Goal: Task Accomplishment & Management: Complete application form

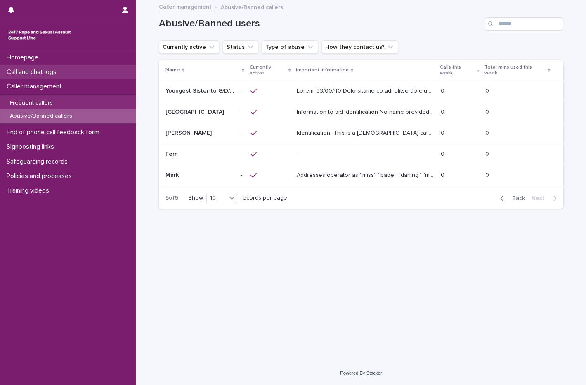
click at [63, 74] on p "Call and chat logs" at bounding box center [33, 72] width 60 height 8
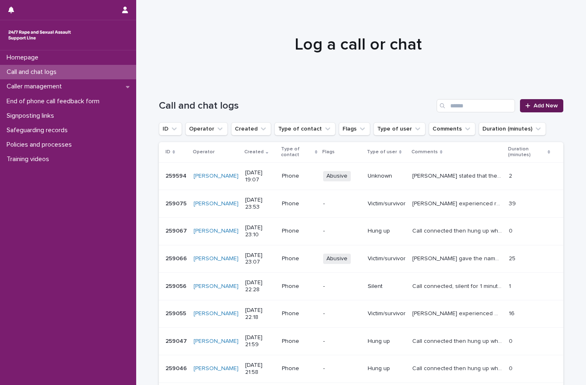
click at [527, 106] on icon at bounding box center [528, 105] width 5 height 5
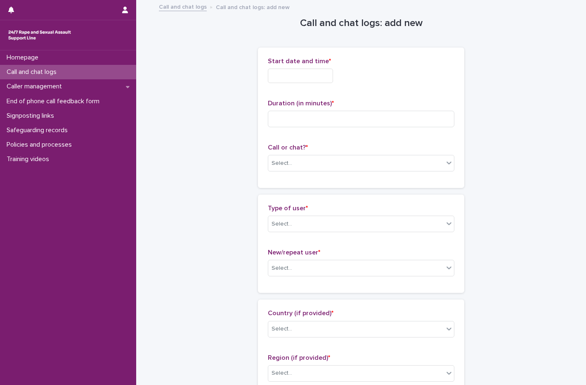
click at [298, 78] on input "text" at bounding box center [300, 76] width 65 height 14
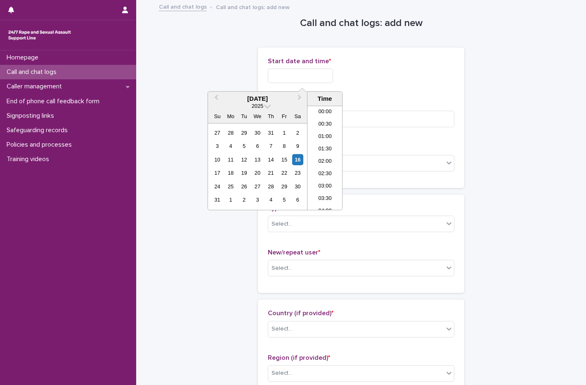
scroll to position [450, 0]
click at [296, 159] on div "16" at bounding box center [297, 159] width 11 height 11
click at [319, 148] on li "19:30" at bounding box center [325, 145] width 35 height 12
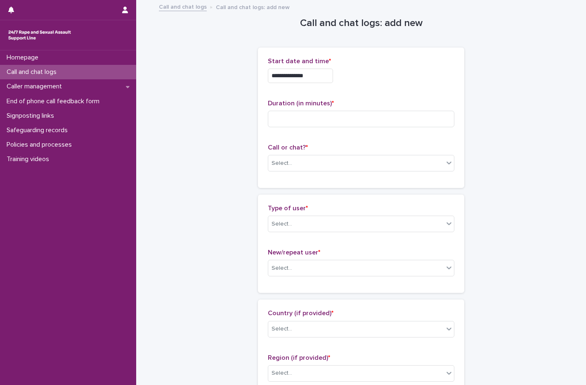
type input "**********"
click at [319, 114] on input at bounding box center [361, 119] width 187 height 17
type input "**"
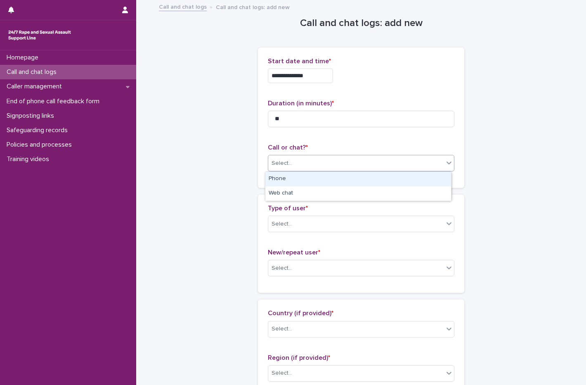
click at [336, 165] on div "Select..." at bounding box center [355, 163] width 175 height 14
click at [289, 180] on div "Phone" at bounding box center [359, 179] width 186 height 14
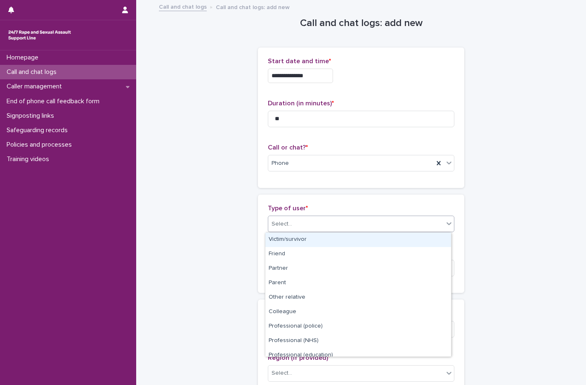
click at [297, 223] on div "Select..." at bounding box center [355, 224] width 175 height 14
click at [296, 242] on div "Victim/survivor" at bounding box center [359, 239] width 186 height 14
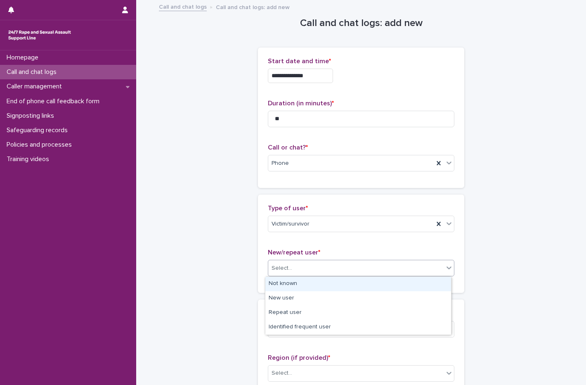
click at [298, 268] on div "Select..." at bounding box center [355, 268] width 175 height 14
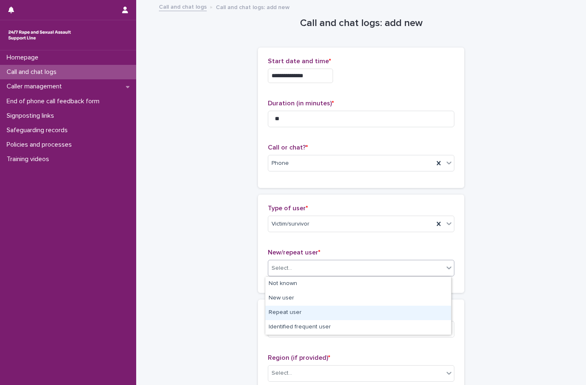
click at [300, 313] on div "Repeat user" at bounding box center [359, 313] width 186 height 14
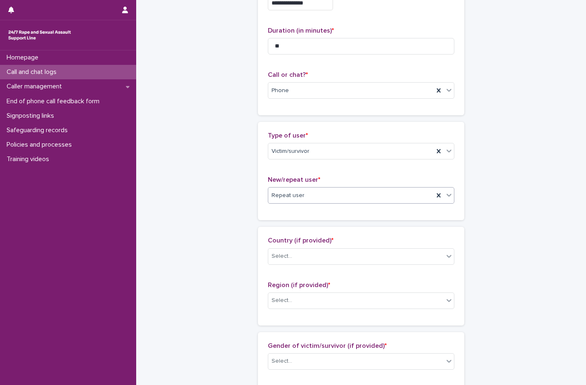
scroll to position [165, 0]
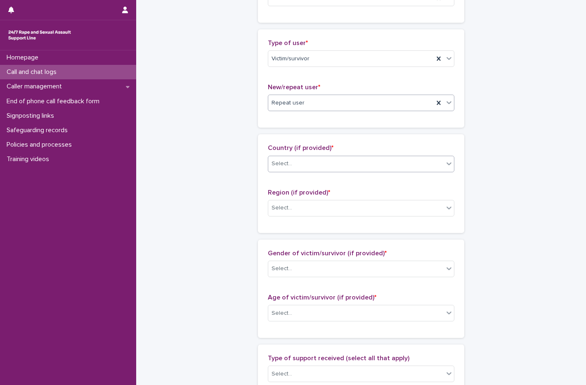
click at [304, 158] on div "Select..." at bounding box center [355, 164] width 175 height 14
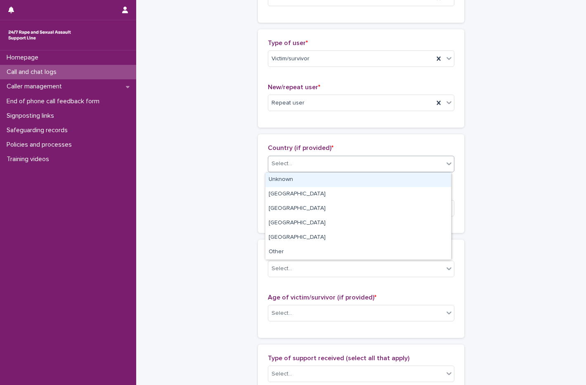
click at [293, 185] on div "Unknown" at bounding box center [359, 180] width 186 height 14
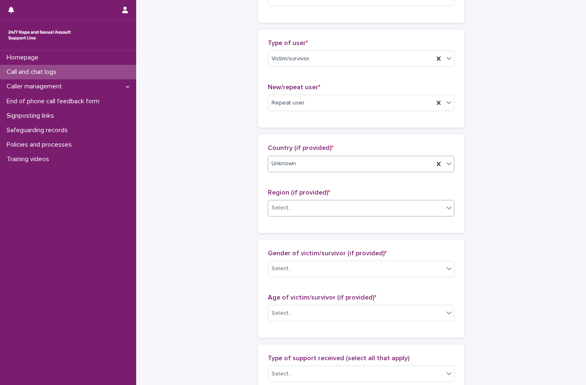
click at [290, 215] on div "Select..." at bounding box center [361, 208] width 187 height 17
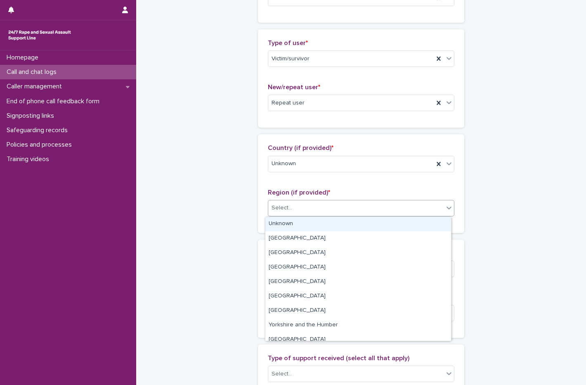
click at [295, 227] on div "Unknown" at bounding box center [359, 224] width 186 height 14
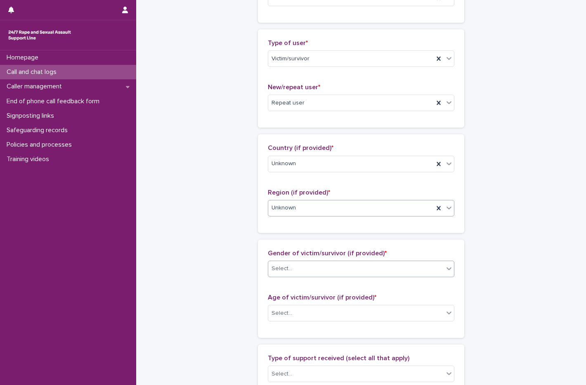
click at [303, 264] on div "Select..." at bounding box center [355, 269] width 175 height 14
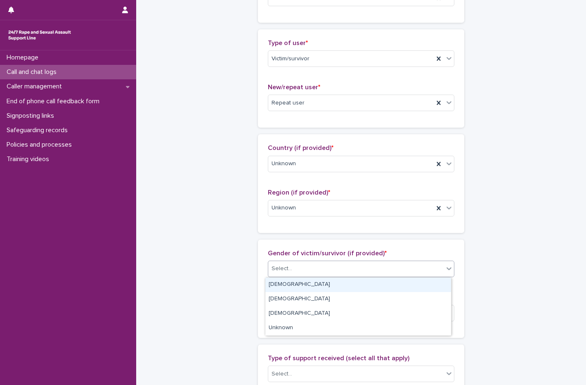
click at [298, 288] on div "Female" at bounding box center [359, 284] width 186 height 14
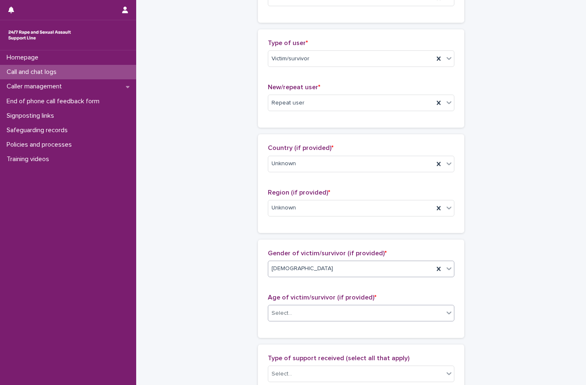
click at [296, 313] on div "Select..." at bounding box center [355, 313] width 175 height 14
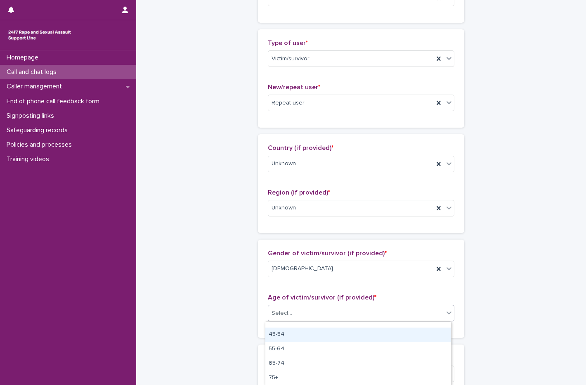
scroll to position [40, 0]
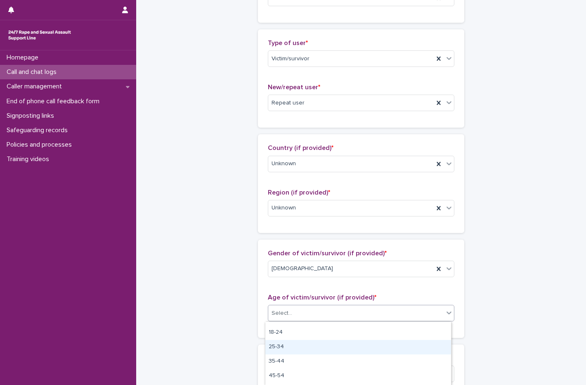
click at [295, 351] on div "25-34" at bounding box center [359, 347] width 186 height 14
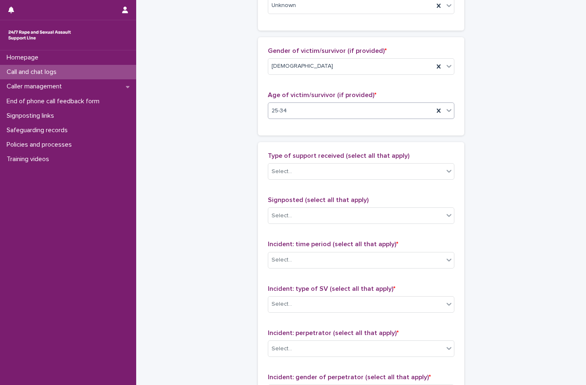
scroll to position [372, 0]
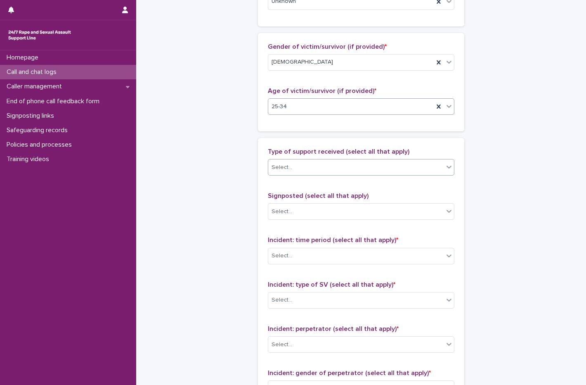
click at [298, 166] on div "Select..." at bounding box center [355, 168] width 175 height 14
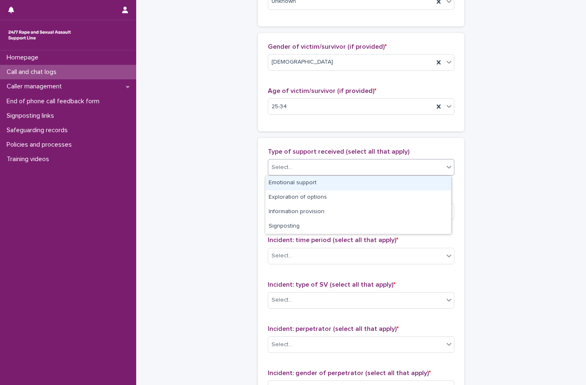
click at [301, 187] on div "Emotional support" at bounding box center [359, 183] width 186 height 14
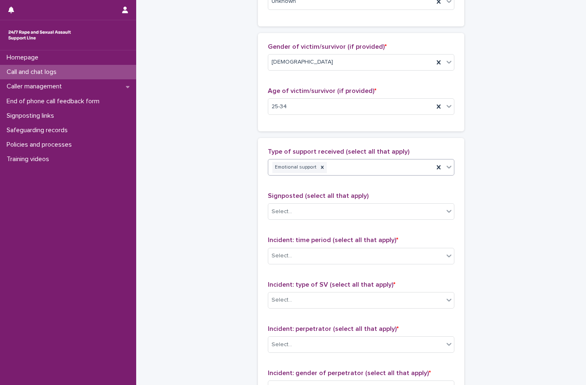
click at [345, 168] on div "Emotional support" at bounding box center [351, 167] width 166 height 14
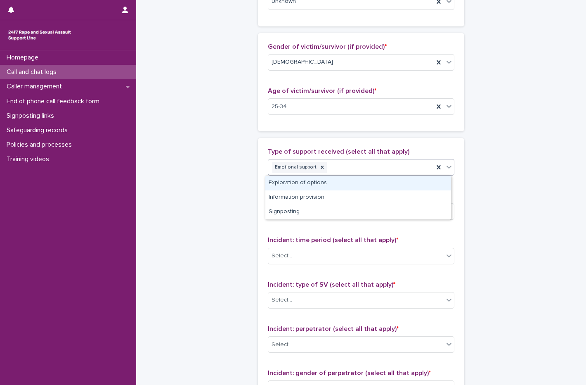
click at [345, 168] on div "Emotional support" at bounding box center [351, 167] width 166 height 14
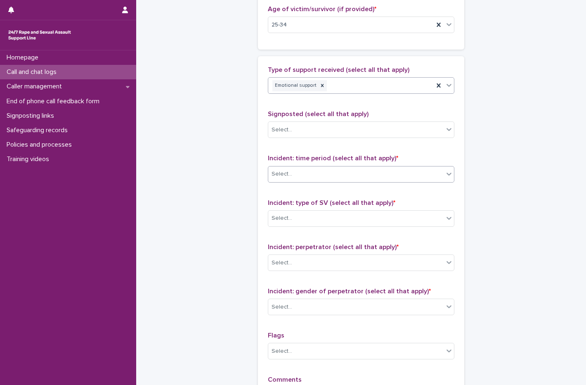
scroll to position [454, 0]
click at [311, 172] on div "Select..." at bounding box center [355, 173] width 175 height 14
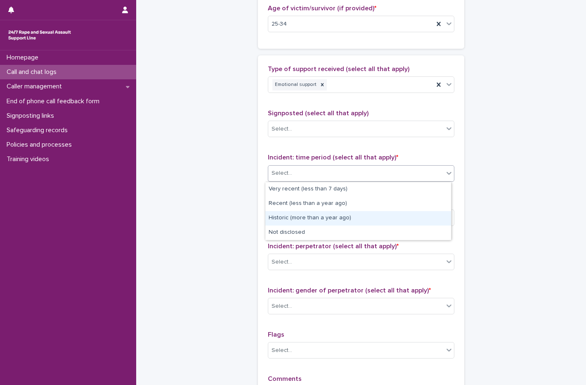
click at [299, 212] on div "Historic (more than a year ago)" at bounding box center [359, 218] width 186 height 14
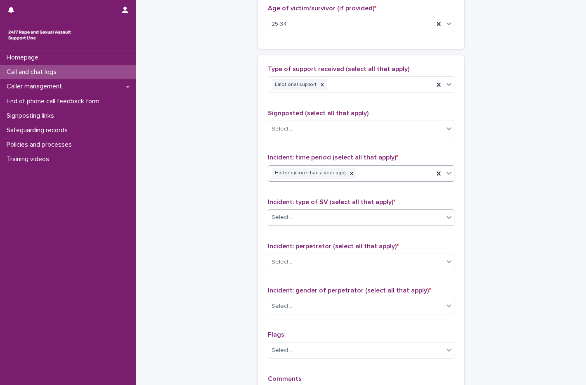
click at [292, 225] on div "Select..." at bounding box center [361, 217] width 187 height 17
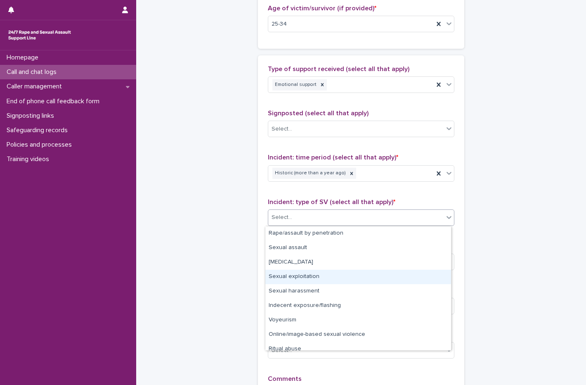
scroll to position [21, 0]
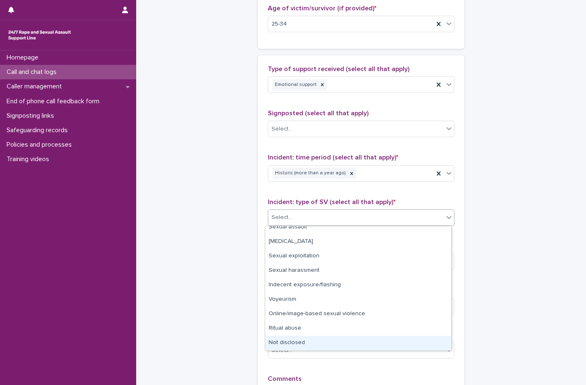
click at [275, 340] on div "Not disclosed" at bounding box center [359, 343] width 186 height 14
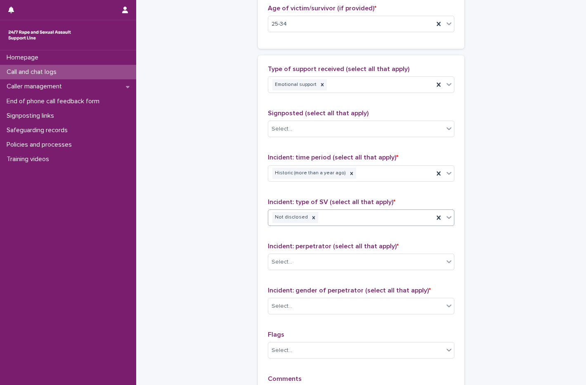
click at [295, 253] on div "Incident: perpetrator (select all that apply) * Select..." at bounding box center [361, 259] width 187 height 34
click at [294, 265] on div "Select..." at bounding box center [355, 262] width 175 height 14
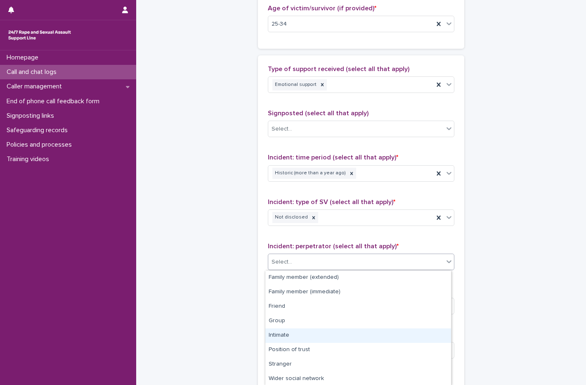
click at [290, 333] on div "Intimate" at bounding box center [359, 335] width 186 height 14
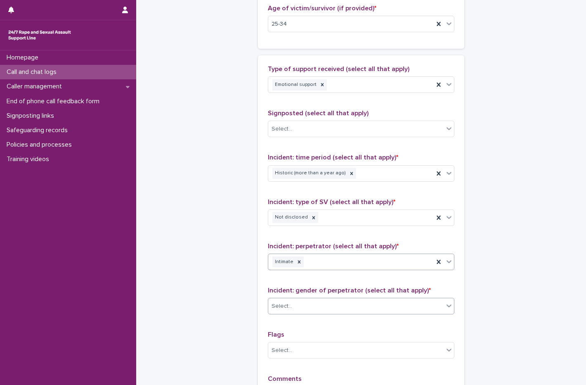
click at [305, 311] on div "Select..." at bounding box center [355, 306] width 175 height 14
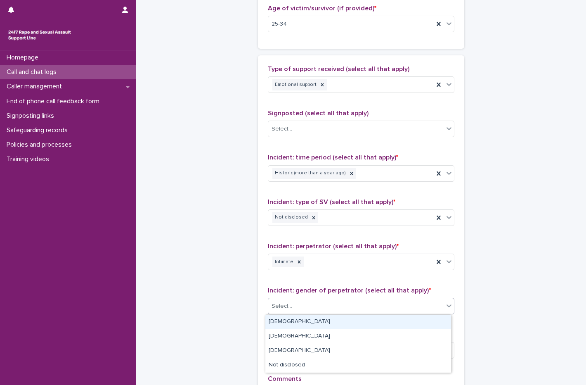
click at [301, 322] on div "Male" at bounding box center [359, 322] width 186 height 14
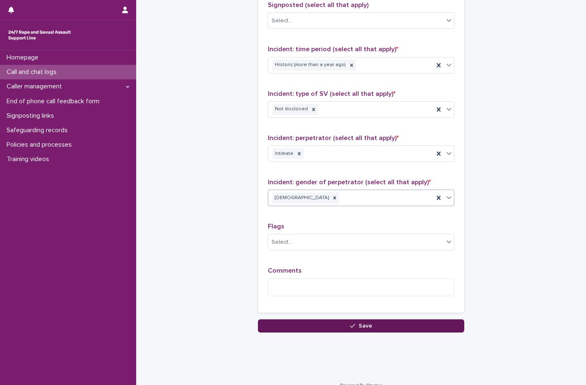
scroll to position [574, 0]
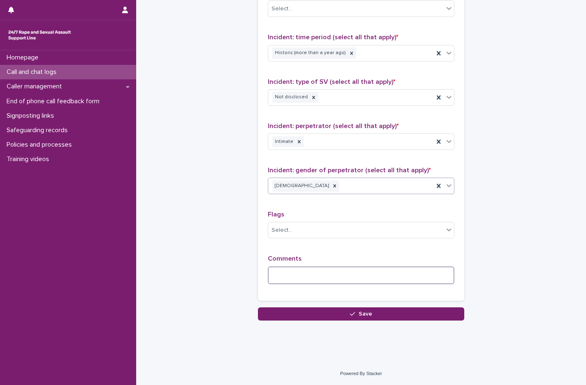
click at [278, 274] on textarea at bounding box center [361, 275] width 187 height 18
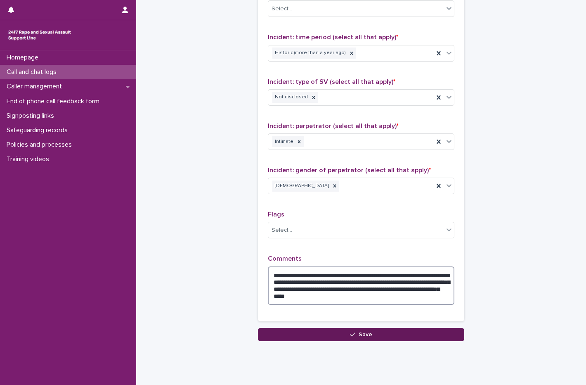
type textarea "**********"
click at [363, 331] on button "Save" at bounding box center [361, 334] width 206 height 13
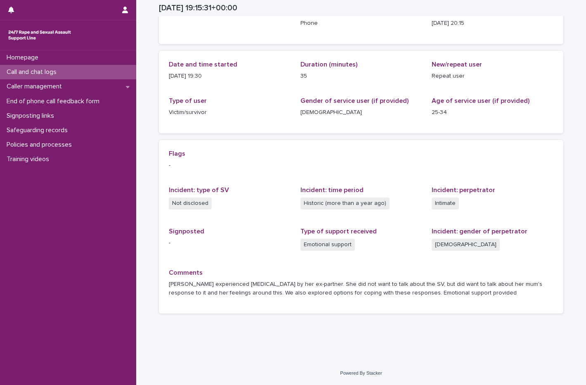
scroll to position [62, 0]
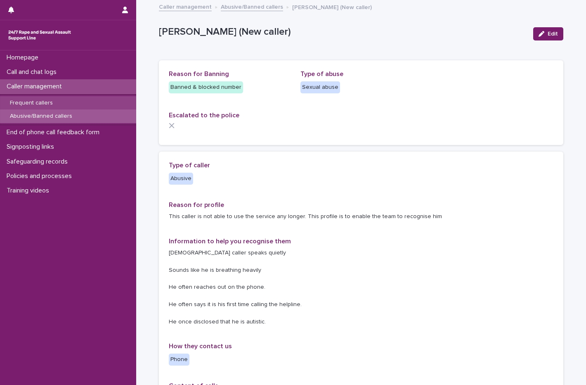
drag, startPoint x: 0, startPoint y: 0, endPoint x: 59, endPoint y: 99, distance: 115.4
click at [59, 99] on div "Frequent callers" at bounding box center [68, 103] width 136 height 14
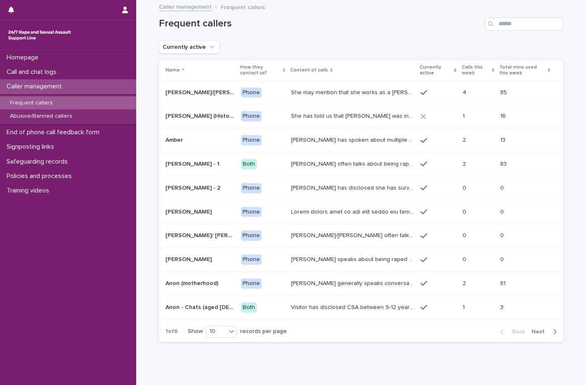
click at [540, 332] on span "Next" at bounding box center [541, 332] width 18 height 6
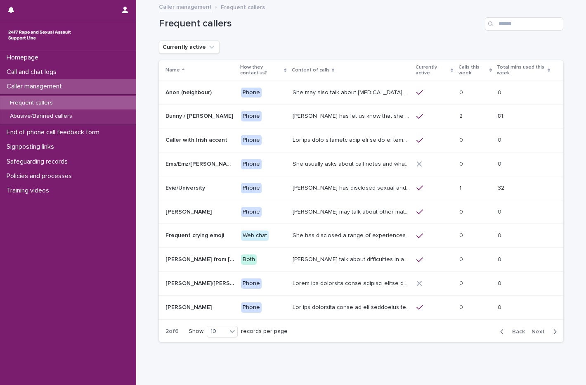
click at [538, 329] on span "Next" at bounding box center [541, 332] width 18 height 6
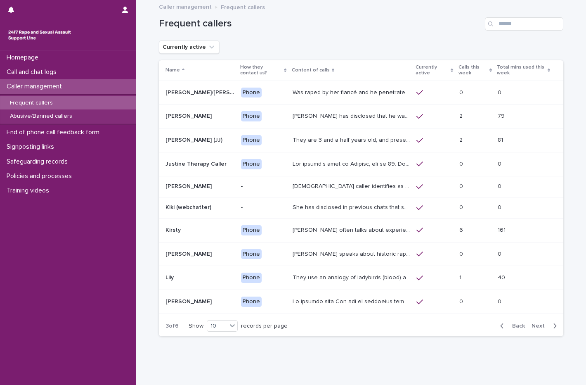
click at [308, 141] on p "They are 3 and a half years old, and presents as this age, talking about dogs, …" at bounding box center [352, 139] width 119 height 9
